Goal: Obtain resource: Download file/media

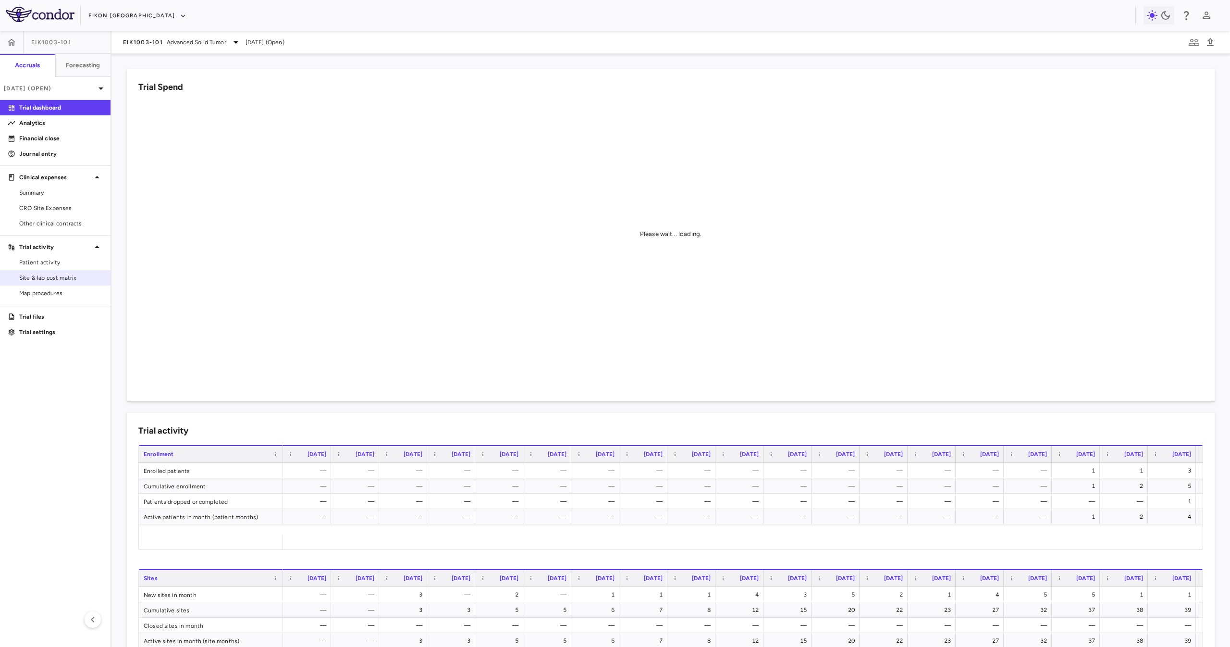
click at [88, 275] on span "Site & lab cost matrix" at bounding box center [61, 277] width 84 height 9
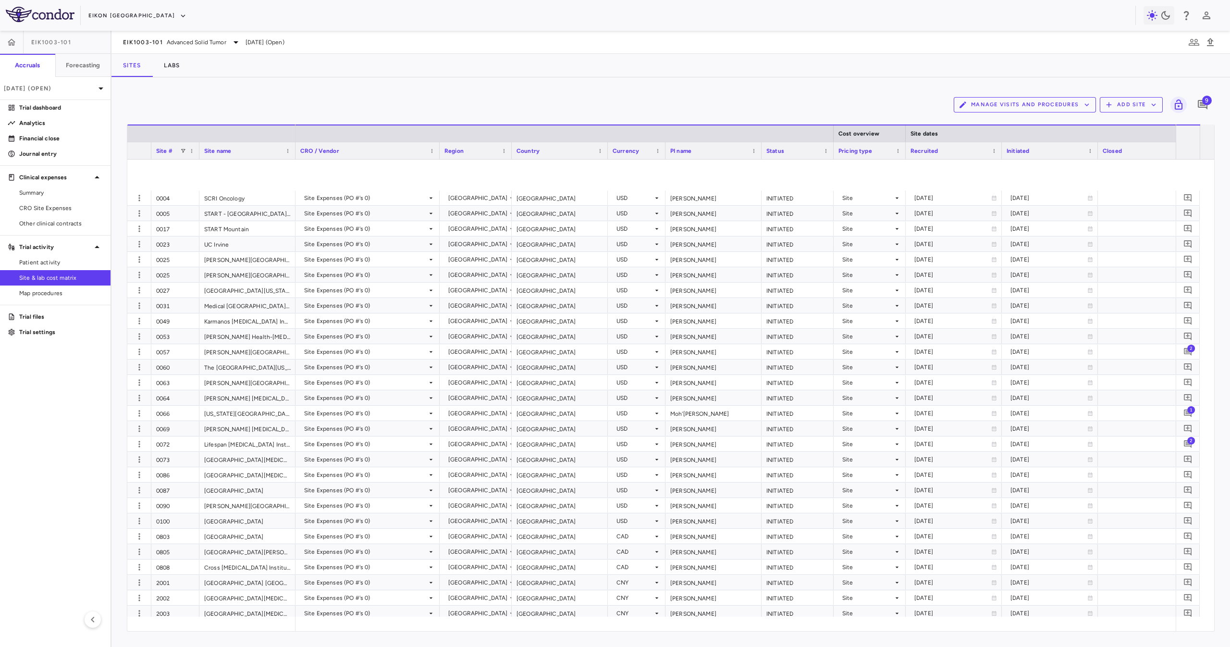
scroll to position [192, 0]
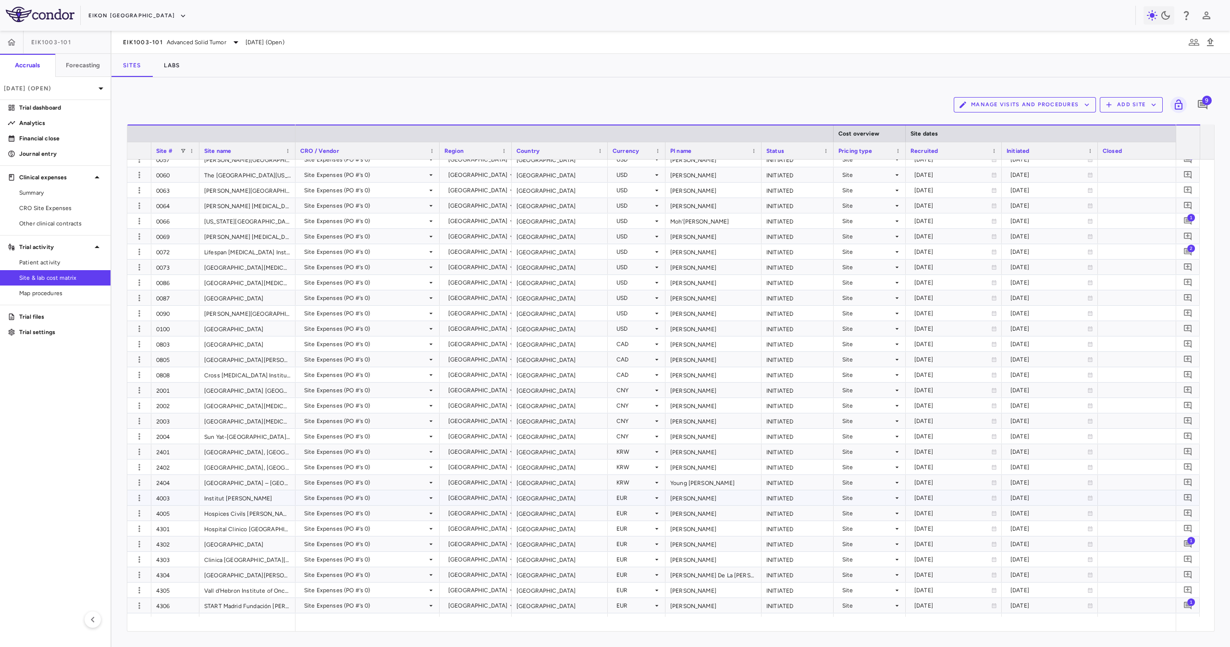
click at [569, 323] on div "[GEOGRAPHIC_DATA]" at bounding box center [560, 497] width 96 height 15
drag, startPoint x: 330, startPoint y: 611, endPoint x: 330, endPoint y: 624, distance: 13.5
click at [330, 323] on div "Site # Site name Cost overview Site dates Contract dates" at bounding box center [670, 377] width 1087 height 506
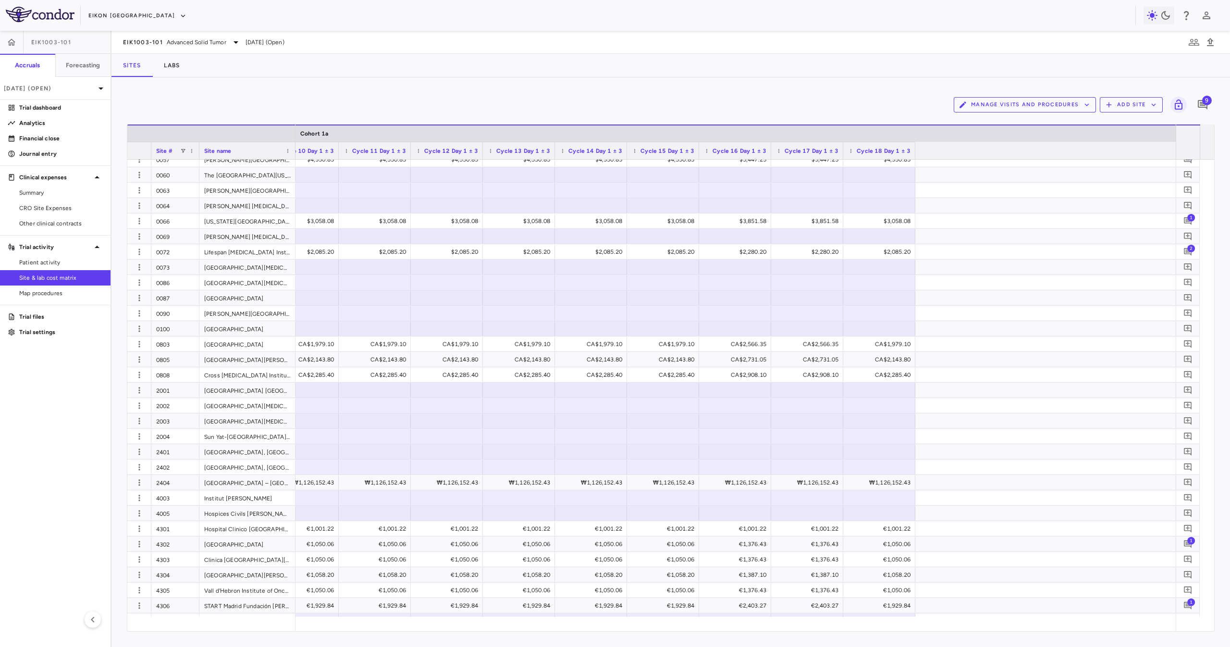
scroll to position [0, 0]
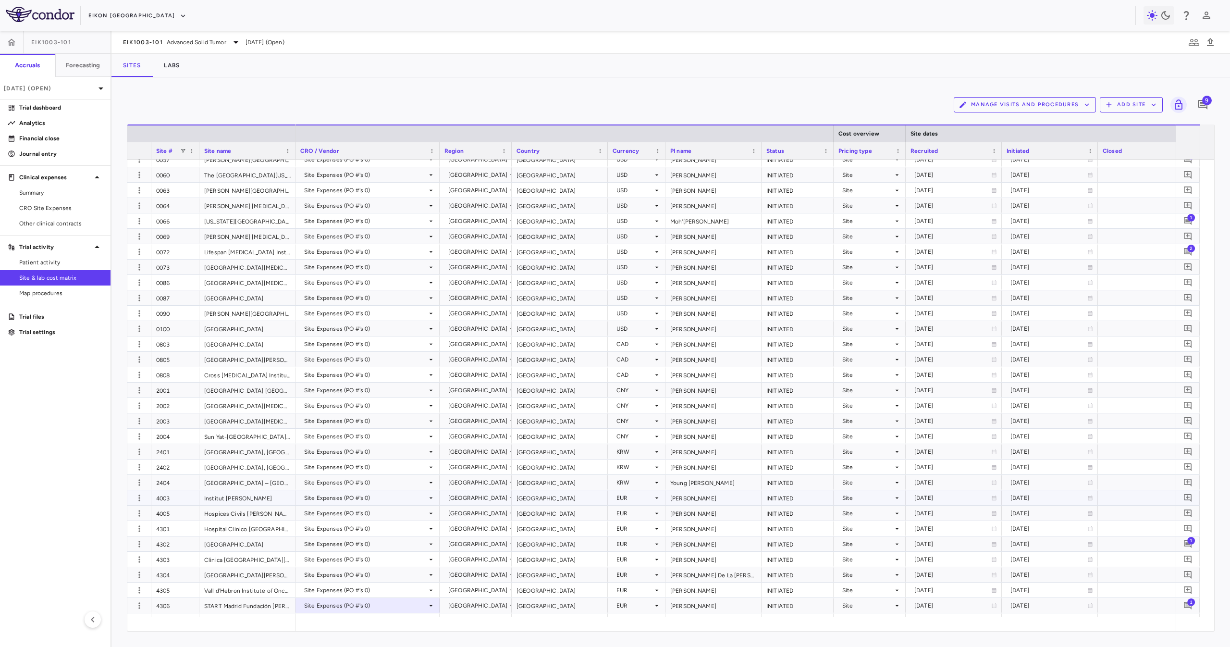
click at [219, 323] on div "Institut [PERSON_NAME]" at bounding box center [247, 497] width 96 height 15
click at [548, 323] on div "[GEOGRAPHIC_DATA]" at bounding box center [560, 497] width 96 height 15
click at [615, 323] on span "Export" at bounding box center [851, 424] width 81 height 13
click at [615, 323] on span "Excel Export" at bounding box center [953, 441] width 45 height 13
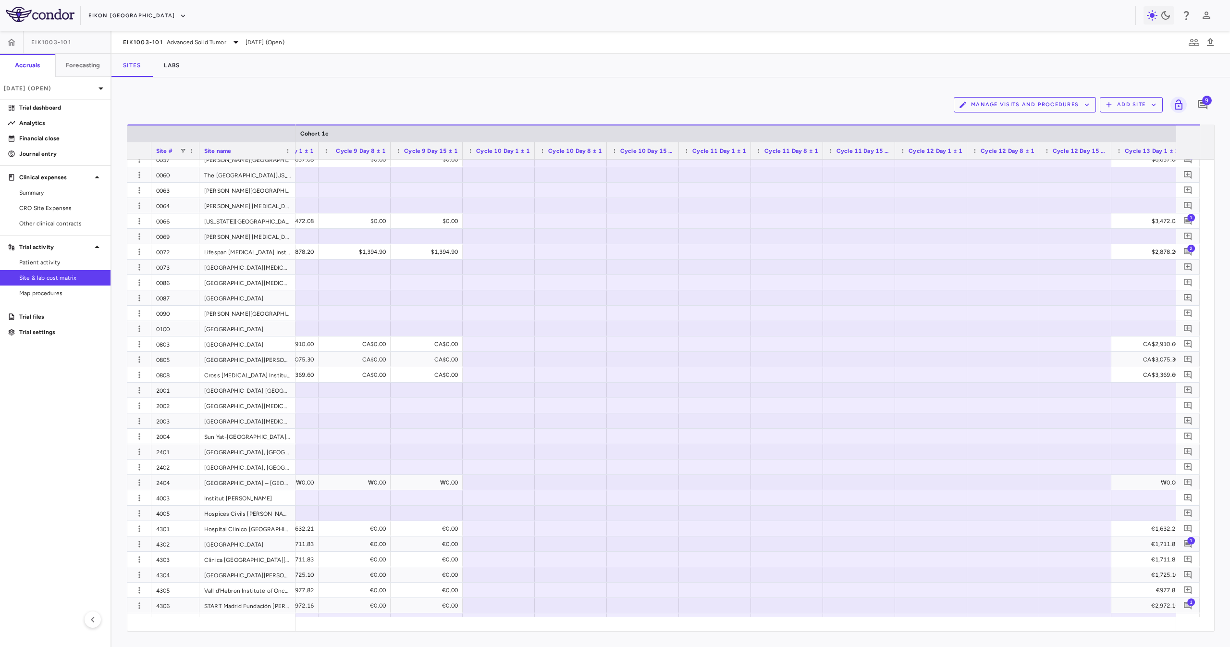
scroll to position [0, 11036]
